Goal: Navigation & Orientation: Go to known website

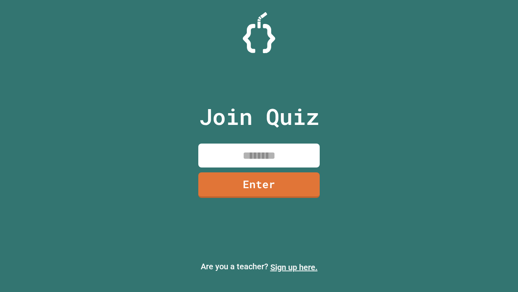
click at [294, 267] on link "Sign up here." at bounding box center [294, 267] width 47 height 10
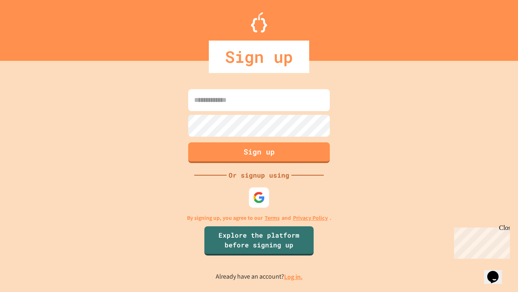
click at [294, 276] on link "Log in." at bounding box center [293, 276] width 19 height 9
